Goal: Communication & Community: Answer question/provide support

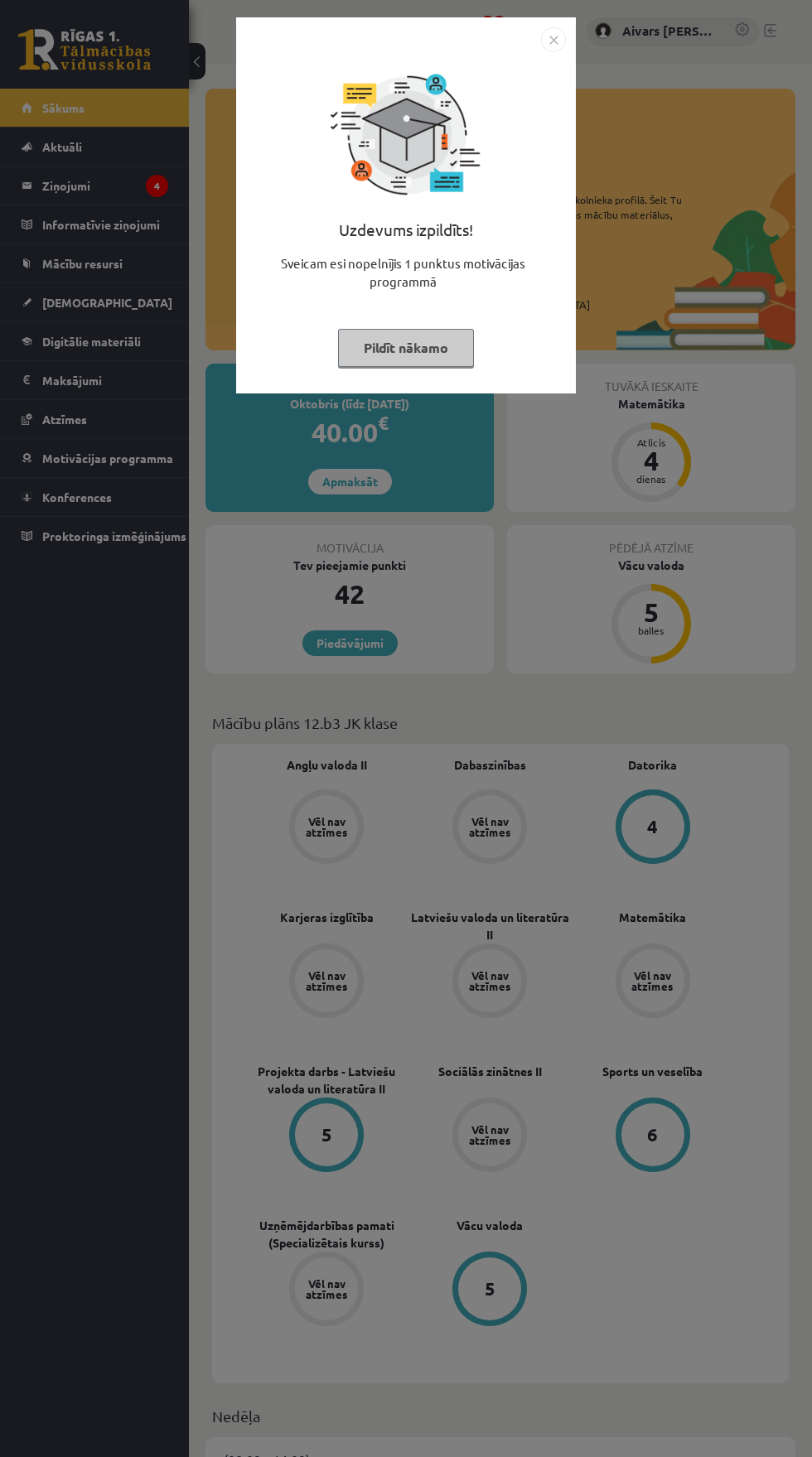
click at [393, 348] on button "Pildīt nākamo" at bounding box center [405, 348] width 136 height 38
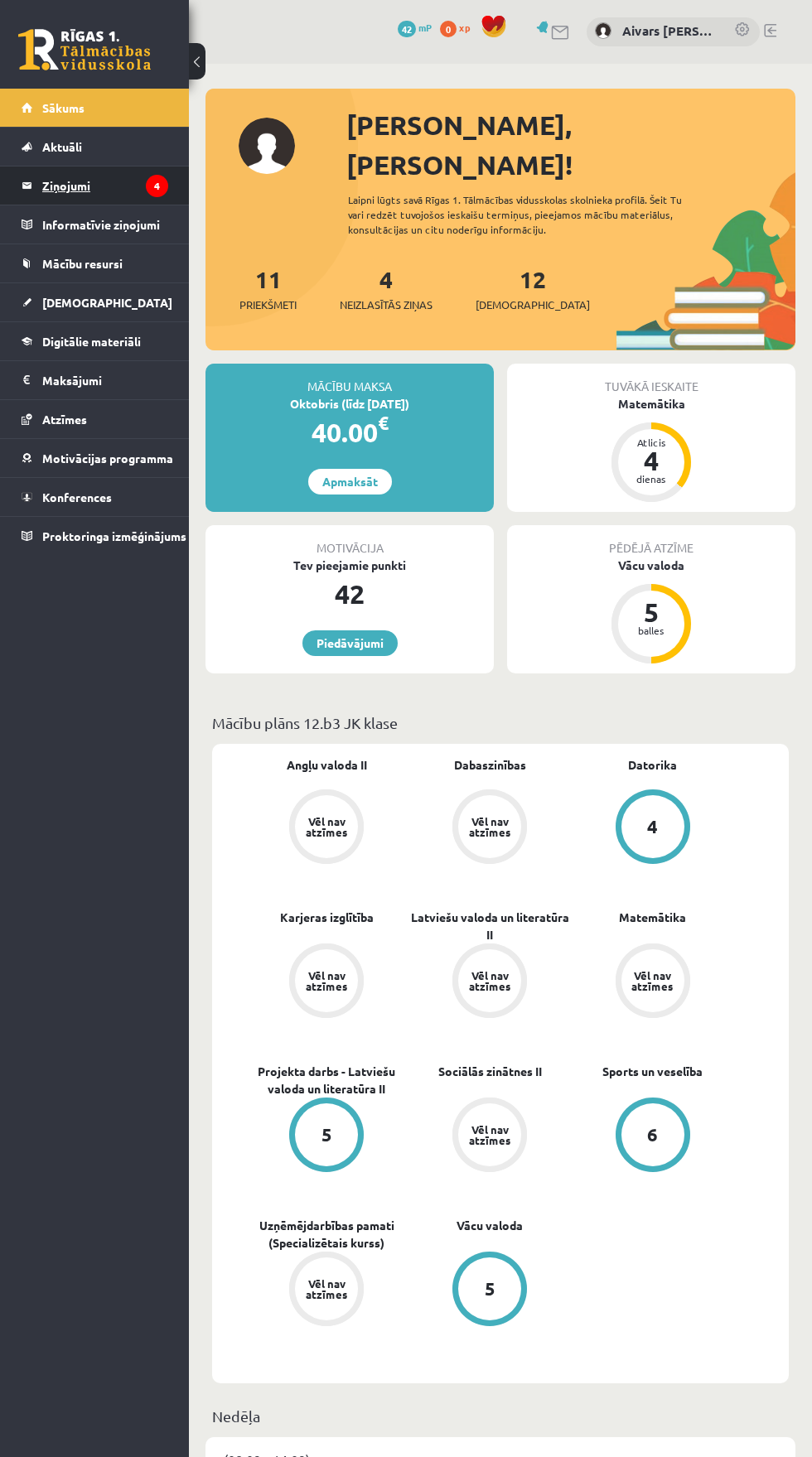
click at [36, 178] on link "Ziņojumi 4" at bounding box center [95, 186] width 147 height 38
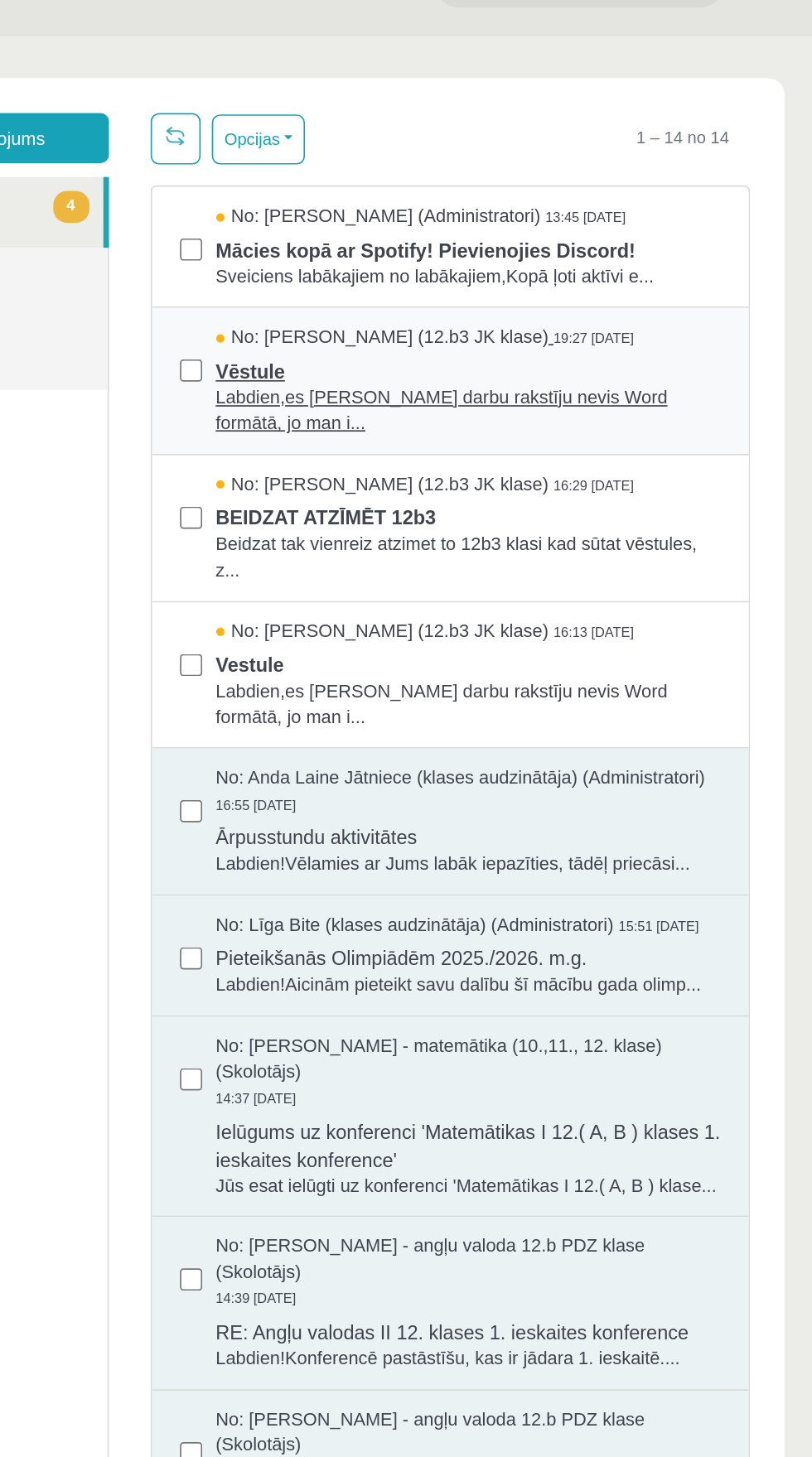
click at [57, 265] on span "Labdien,es [PERSON_NAME] darbu rakstīju nevis Word formātā, jo man i..." at bounding box center [185, 259] width 301 height 31
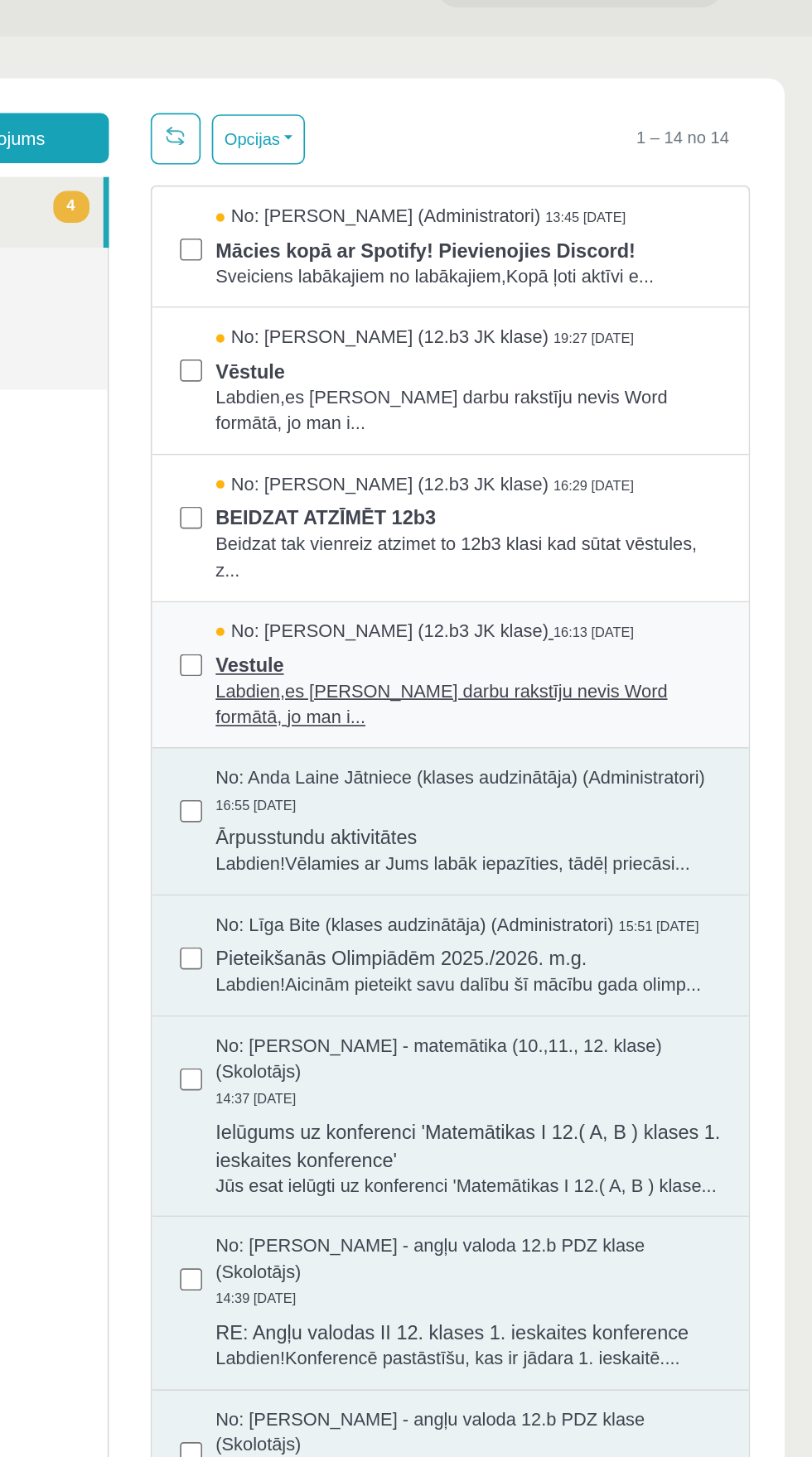
click at [56, 420] on span "Vestule" at bounding box center [185, 409] width 301 height 21
click at [195, 399] on div "No: [PERSON_NAME] (12.b3 JK klase) 16:13 [DATE]" at bounding box center [185, 391] width 301 height 15
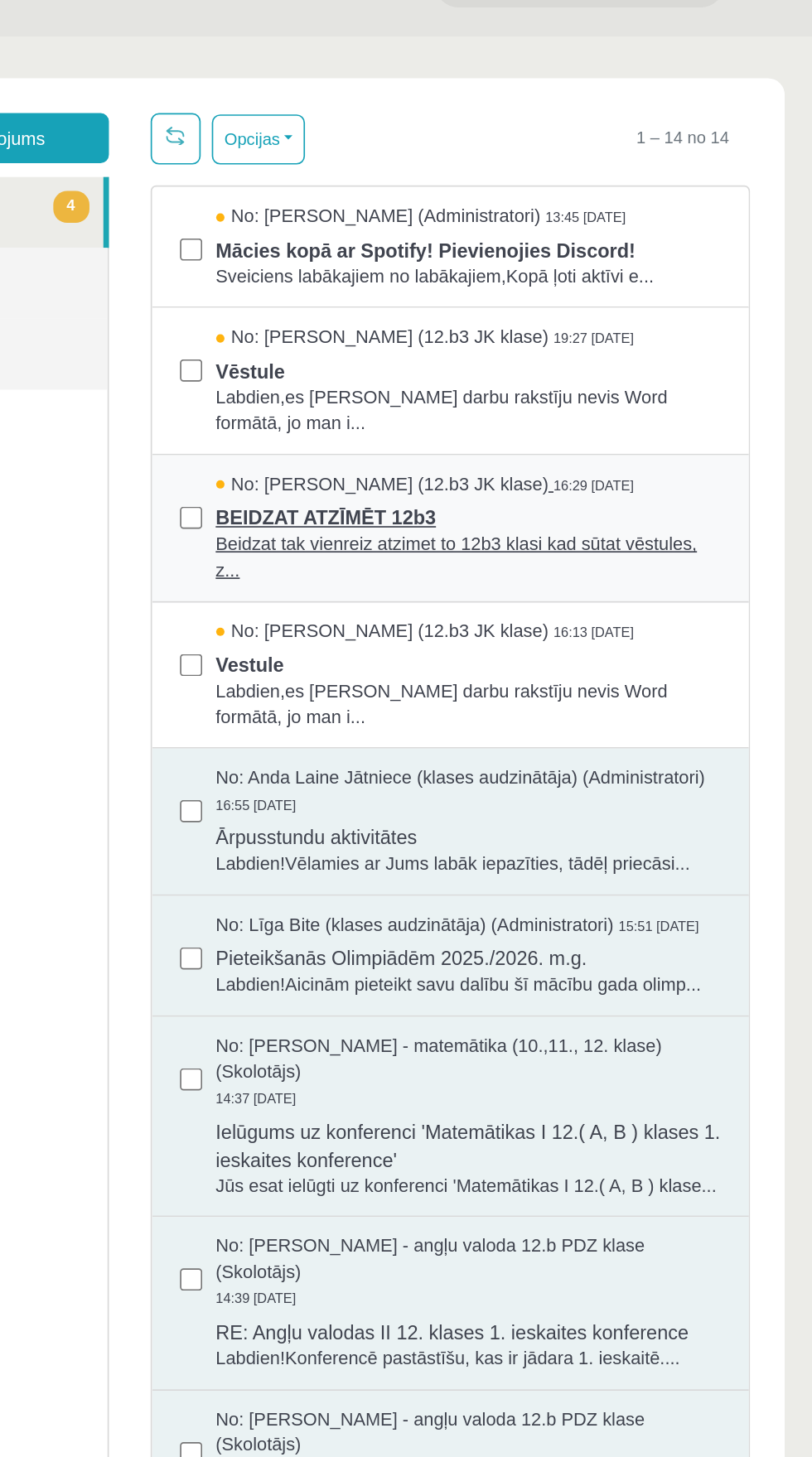
click at [163, 331] on span "BEIDZAT ATZĪMĒT 12b3" at bounding box center [185, 321] width 301 height 21
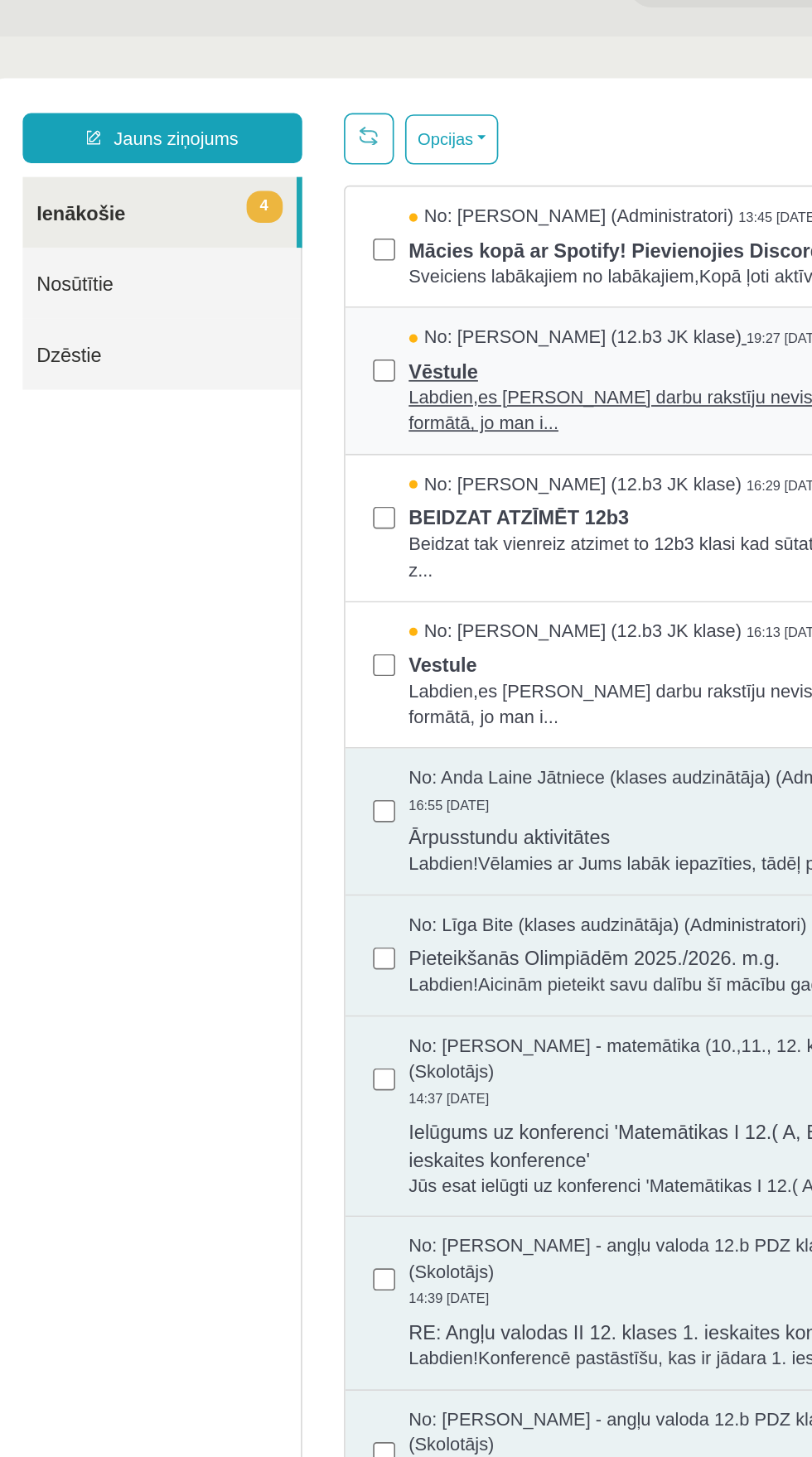
click at [336, 244] on span "Vēstule" at bounding box center [378, 233] width 301 height 21
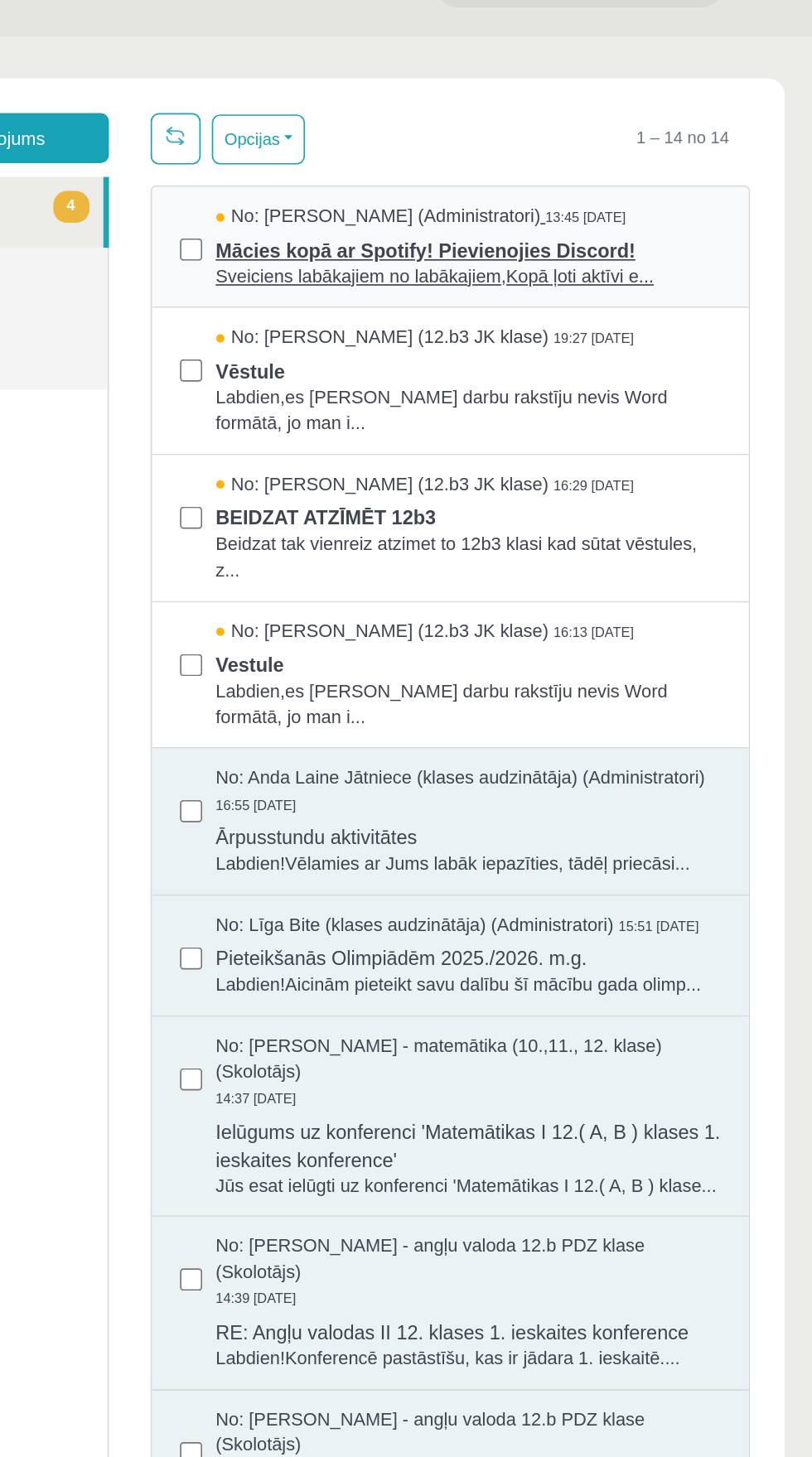
click at [215, 177] on span "Sveiciens labākajiem no labākajiem,Kopā ļoti aktīvi e..." at bounding box center [185, 179] width 301 height 15
